Goal: Book appointment/travel/reservation

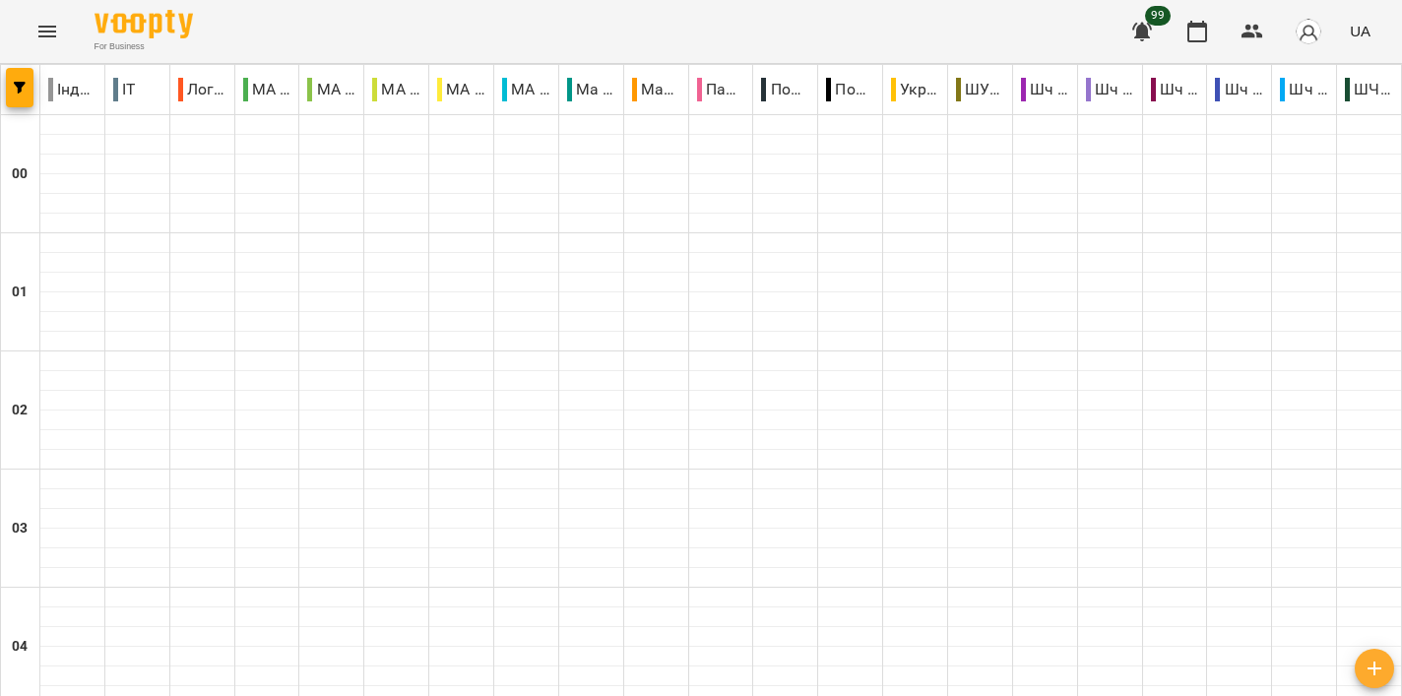
scroll to position [2194, 0]
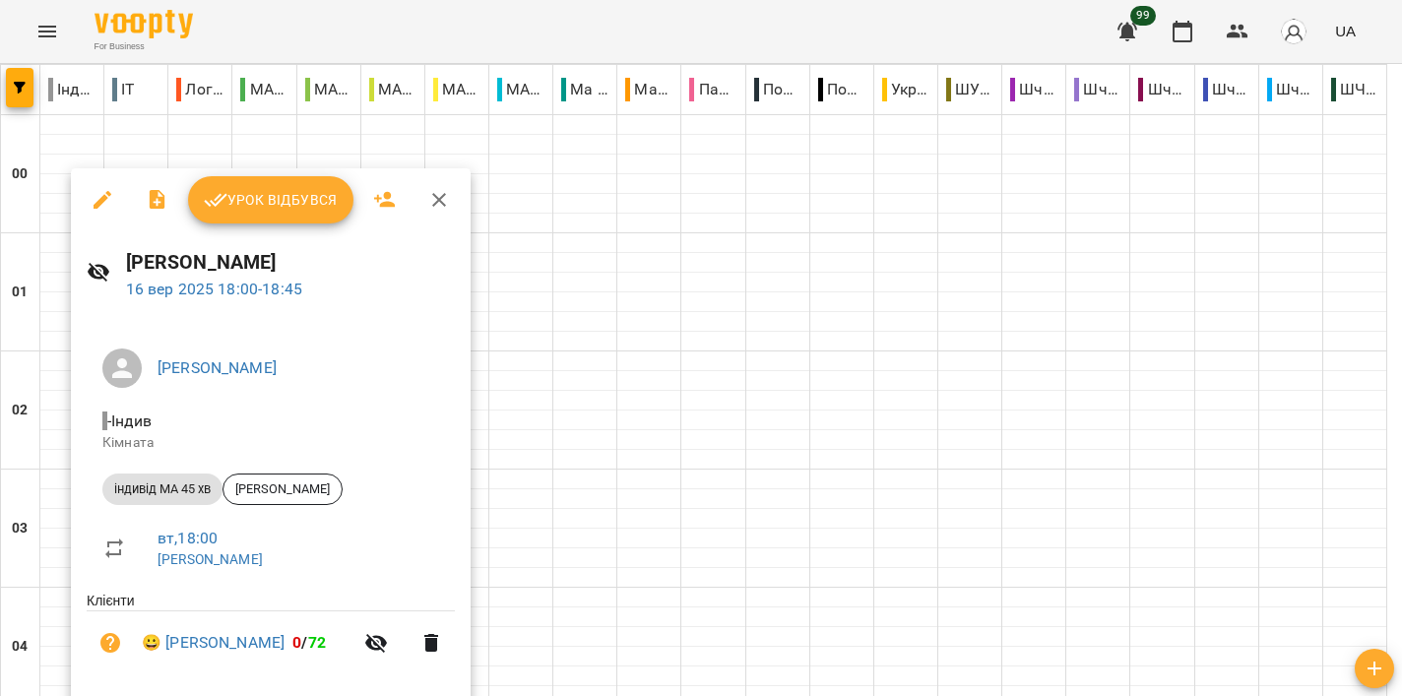
click at [841, 261] on div at bounding box center [701, 348] width 1402 height 696
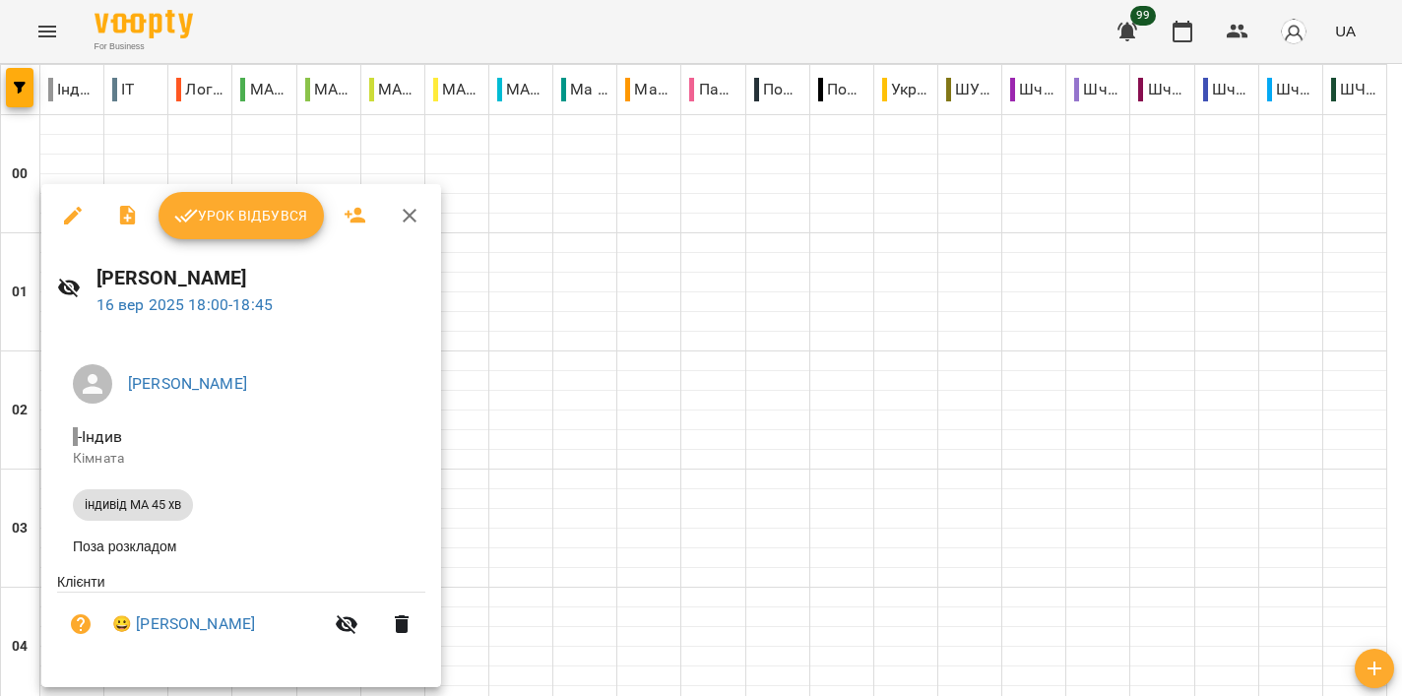
click at [760, 349] on div at bounding box center [701, 348] width 1402 height 696
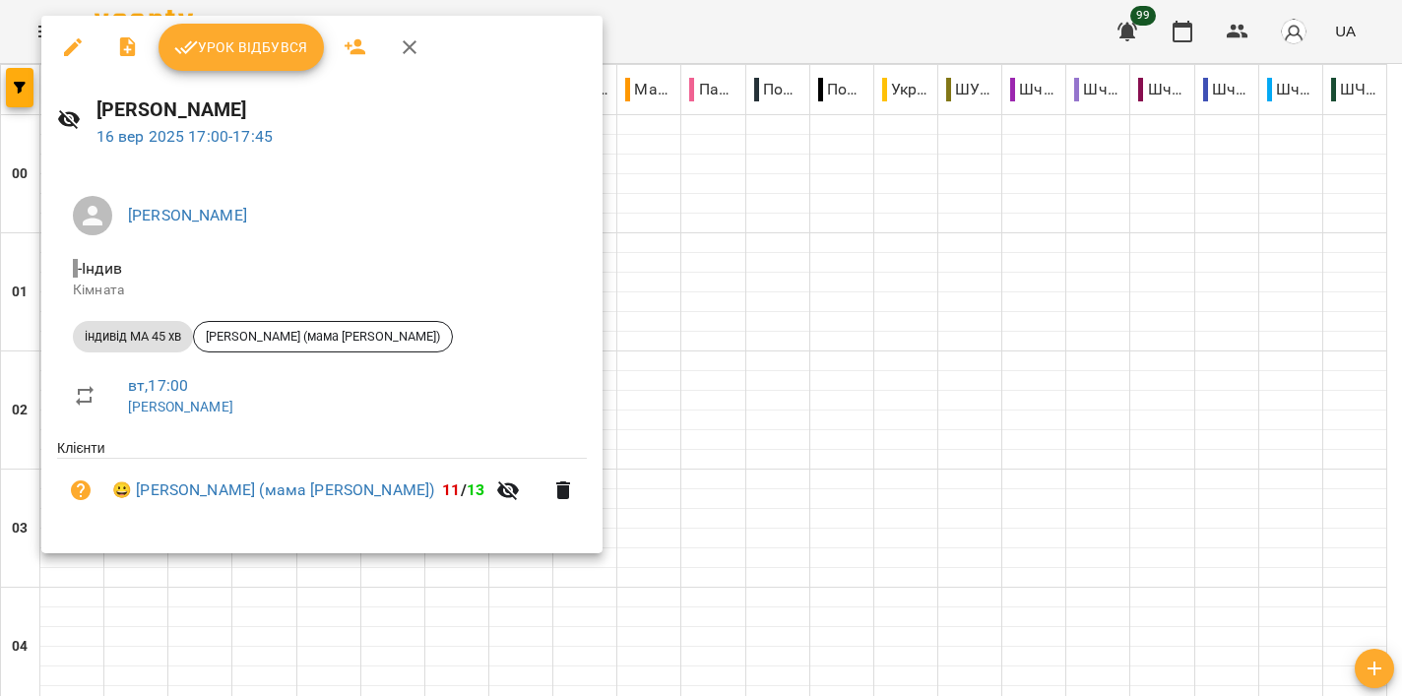
click at [776, 305] on div at bounding box center [701, 348] width 1402 height 696
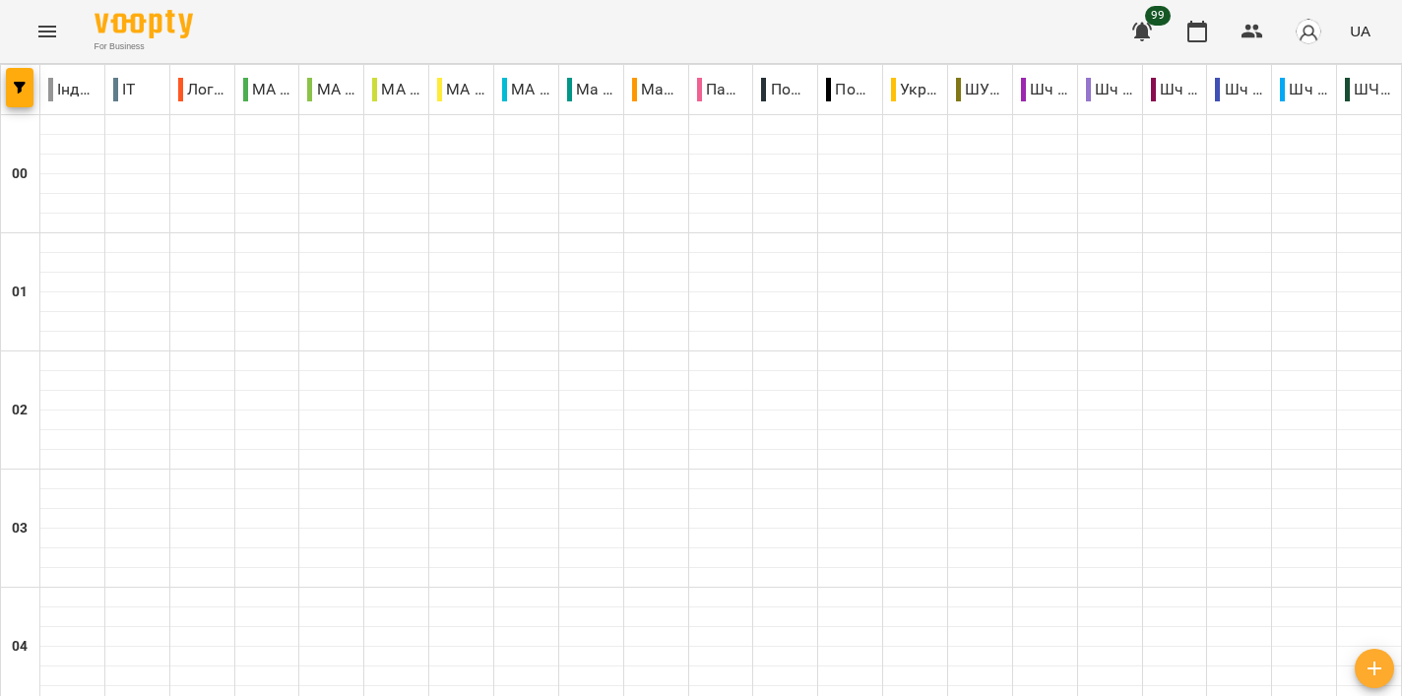
scroll to position [1852, 0]
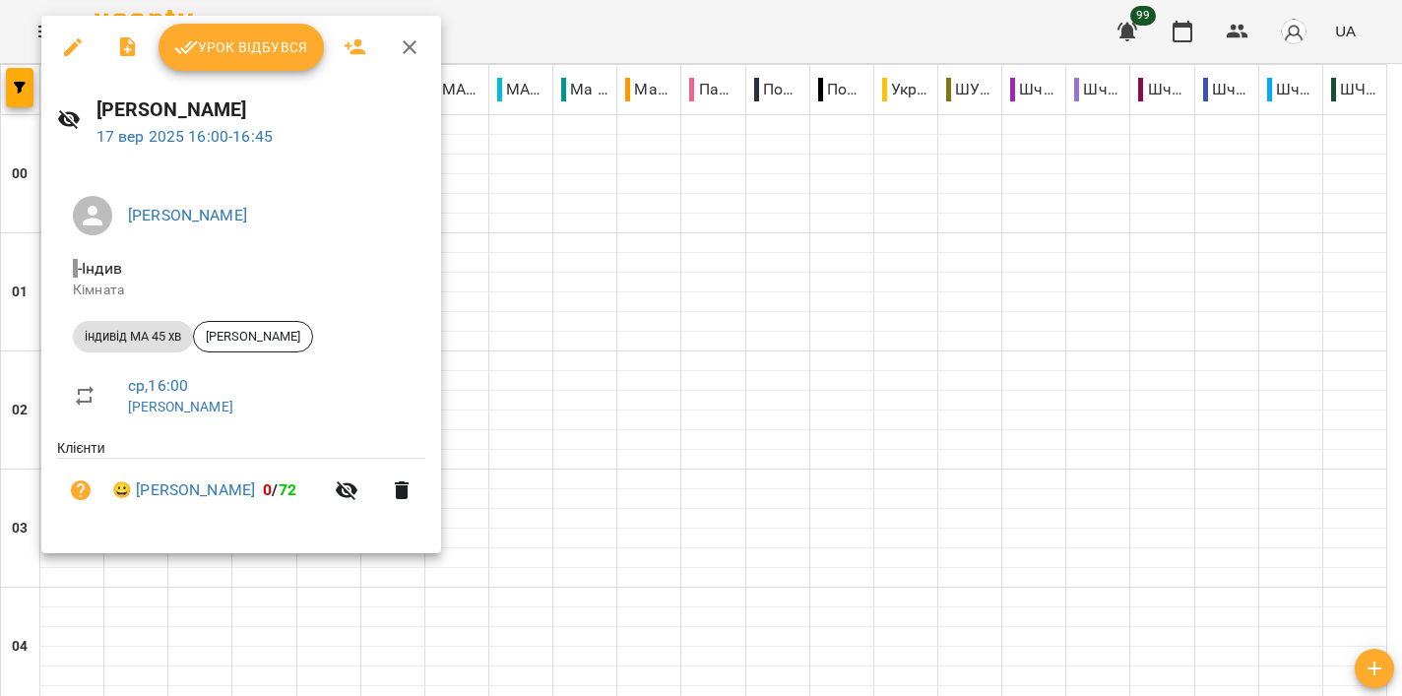
click at [664, 292] on div at bounding box center [701, 348] width 1402 height 696
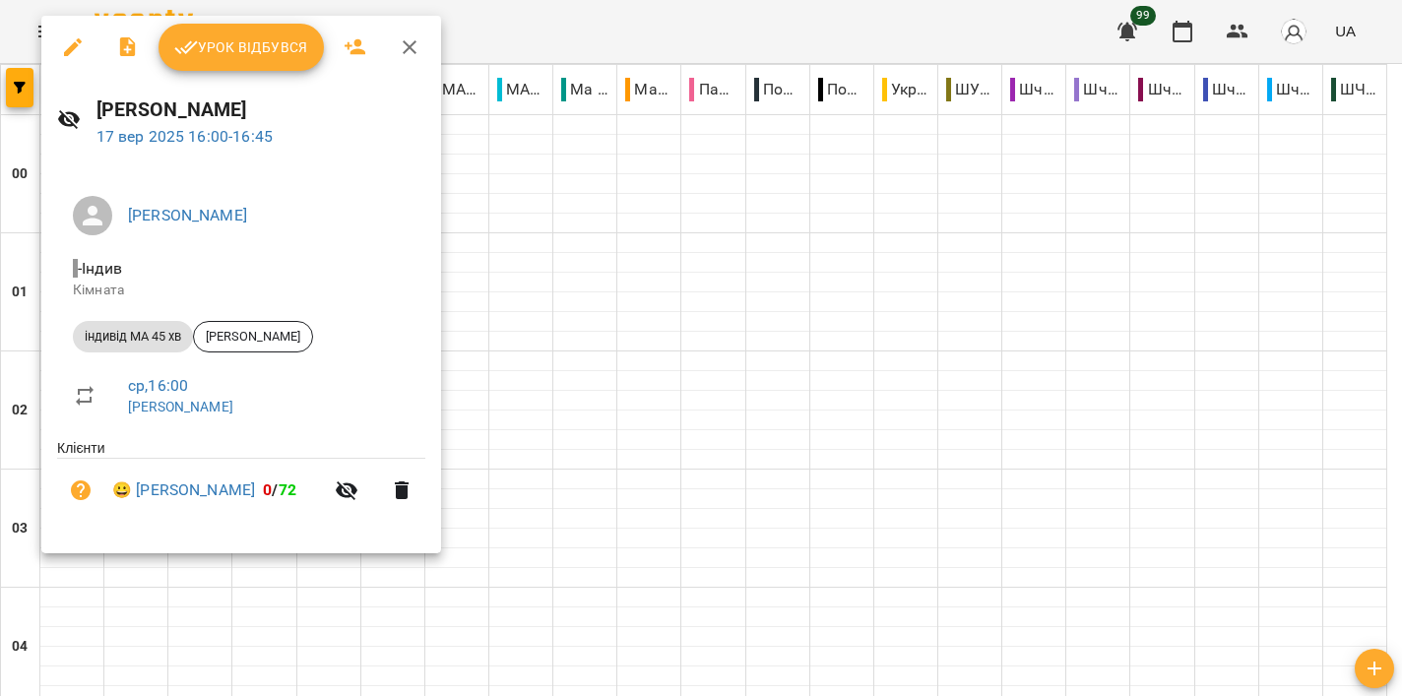
click at [892, 348] on div at bounding box center [701, 348] width 1402 height 696
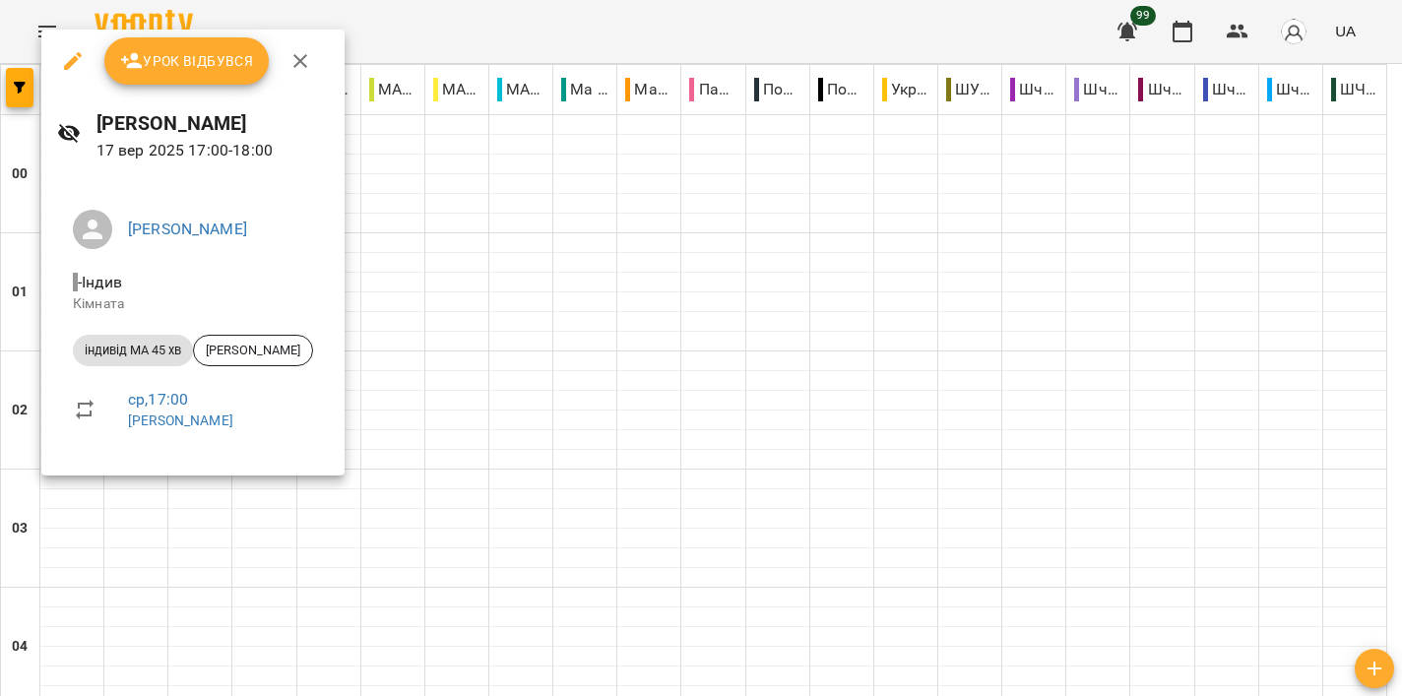
click at [748, 368] on div at bounding box center [701, 348] width 1402 height 696
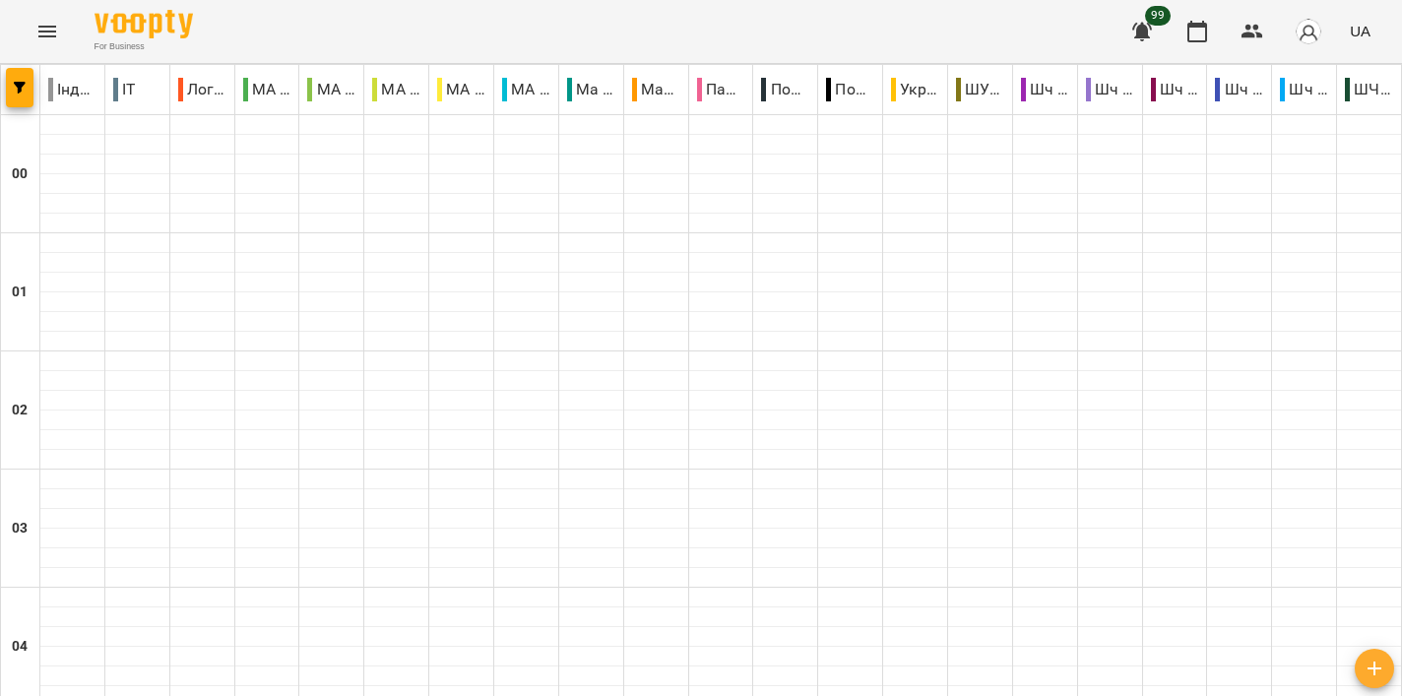
scroll to position [1872, 0]
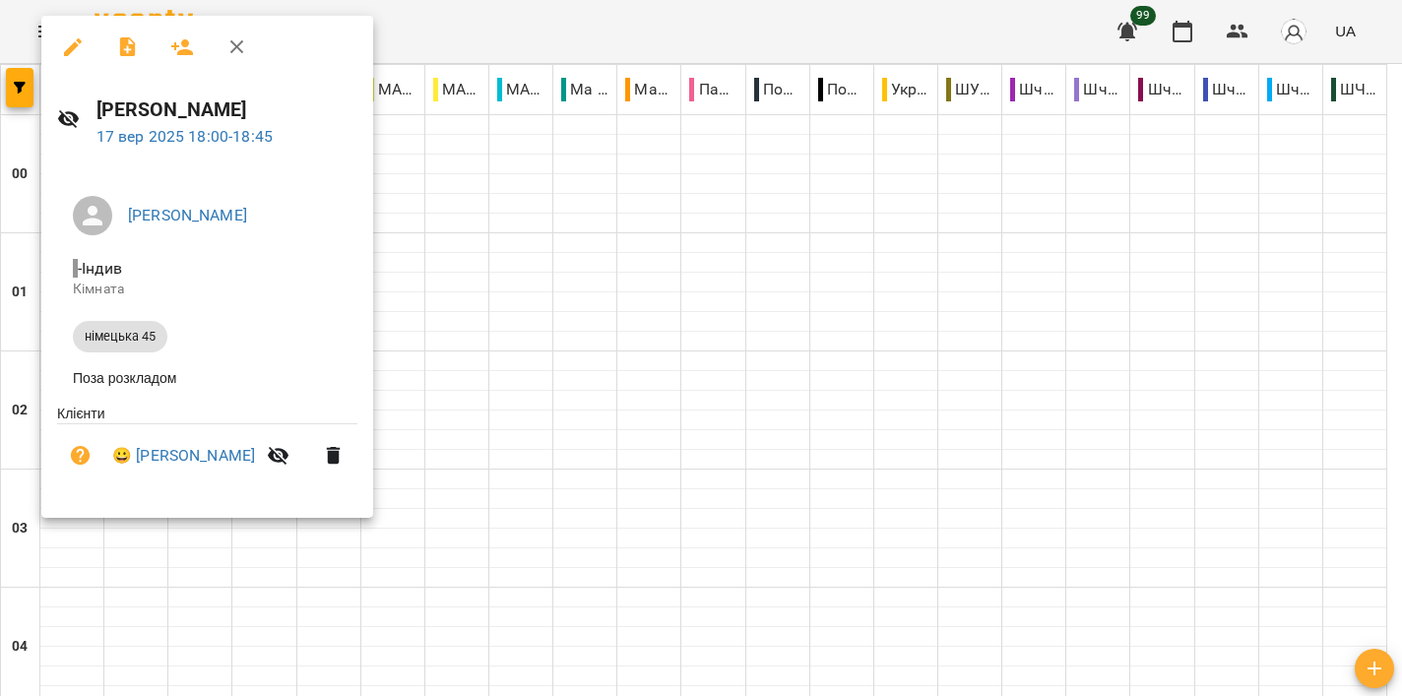
click at [685, 366] on div at bounding box center [701, 348] width 1402 height 696
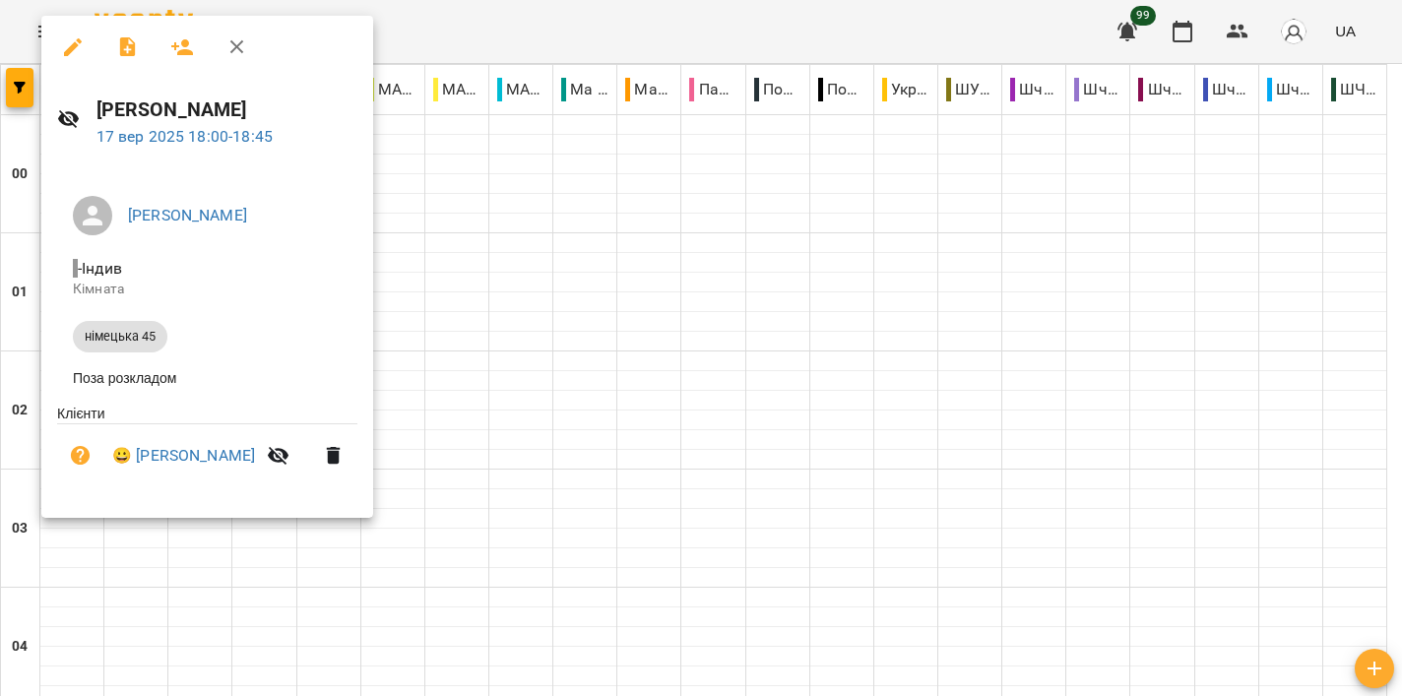
click at [727, 387] on div at bounding box center [701, 348] width 1402 height 696
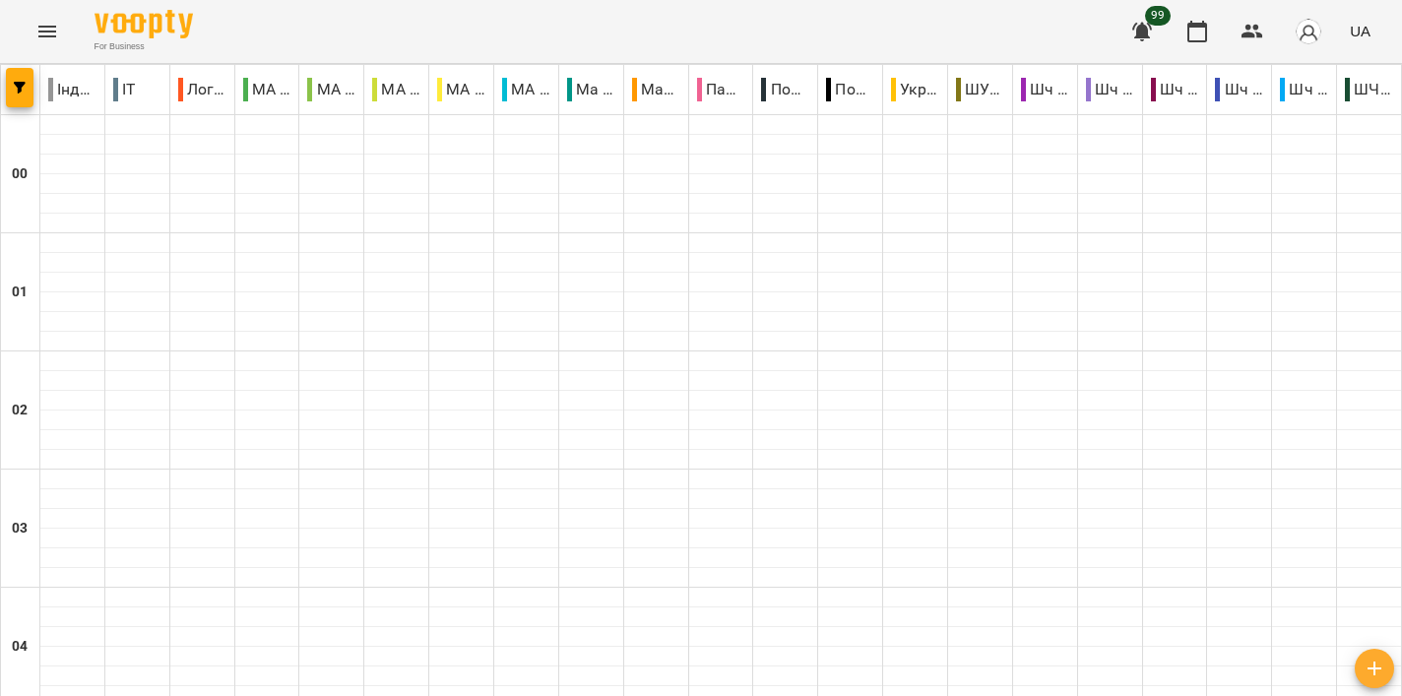
scroll to position [2214, 0]
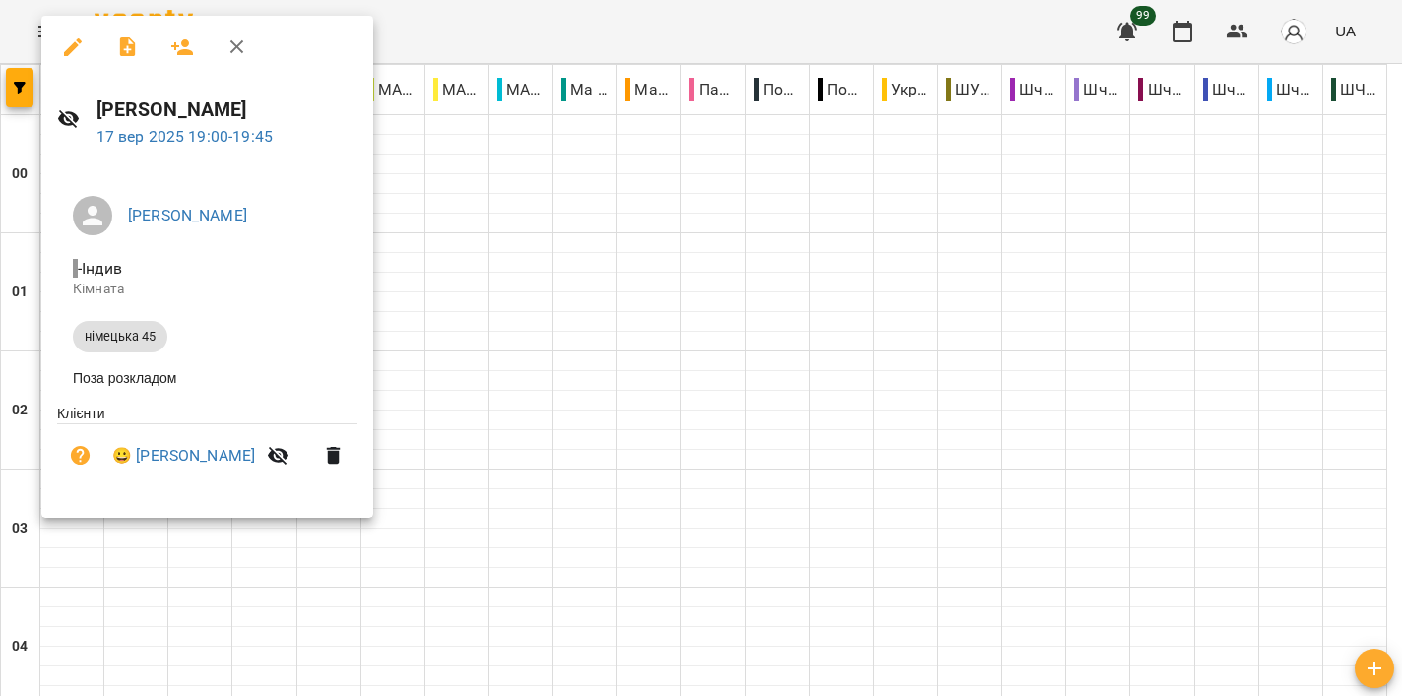
click at [580, 235] on div at bounding box center [701, 348] width 1402 height 696
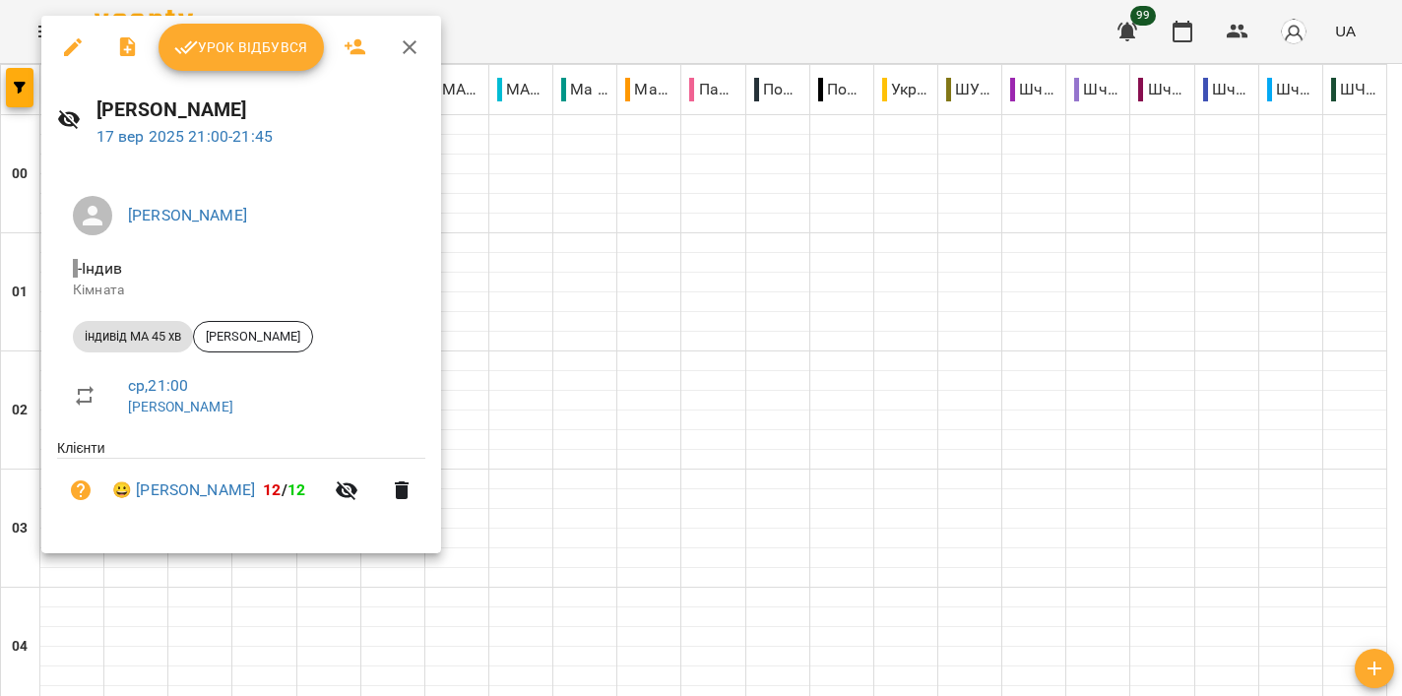
click at [786, 404] on div at bounding box center [701, 348] width 1402 height 696
